Goal: Find specific page/section: Find specific page/section

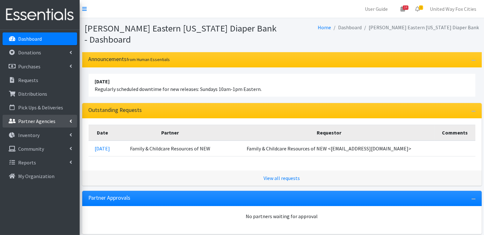
click at [65, 119] on link "Partner Agencies" at bounding box center [40, 121] width 75 height 13
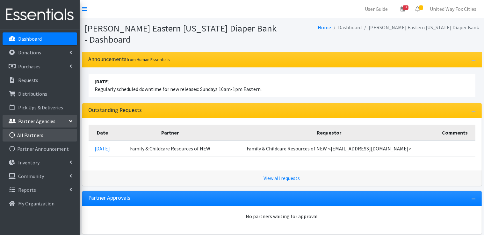
click at [43, 135] on link "All Partners" at bounding box center [40, 135] width 75 height 13
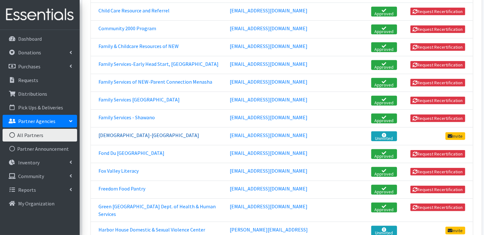
scroll to position [318, 0]
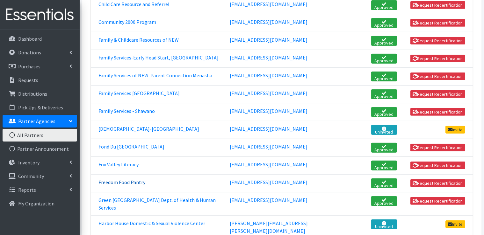
click at [126, 179] on link "Freedom Food Pantry" at bounding box center [121, 182] width 47 height 6
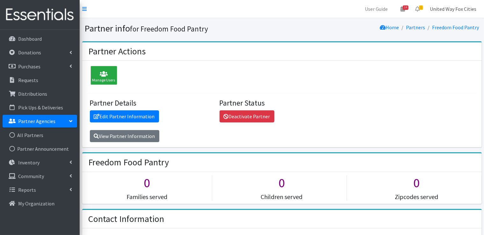
click at [455, 12] on link "United Way Fox Cities" at bounding box center [452, 9] width 57 height 13
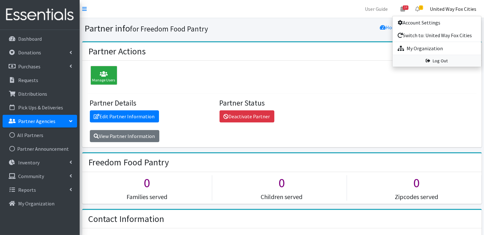
click at [439, 62] on link "Log Out" at bounding box center [436, 61] width 89 height 12
